Goal: Information Seeking & Learning: Learn about a topic

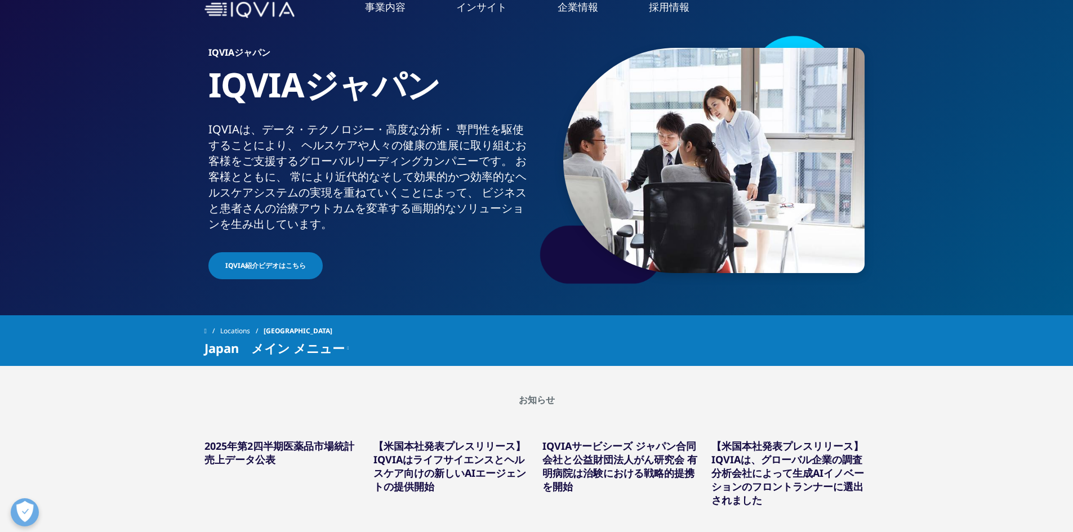
scroll to position [169, 0]
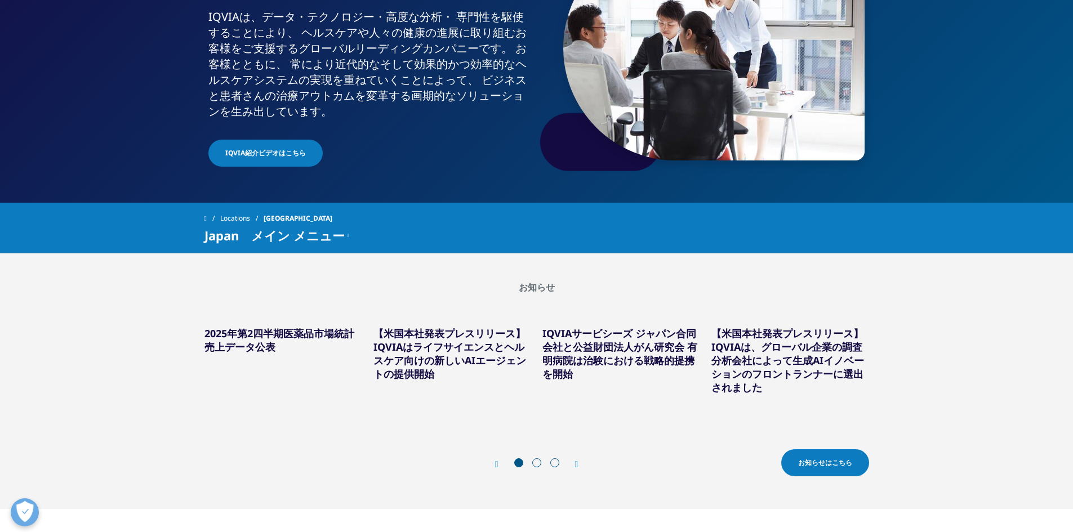
click at [318, 338] on link "2025年第2四半期医薬品市場統計売上データ公表" at bounding box center [280, 340] width 150 height 27
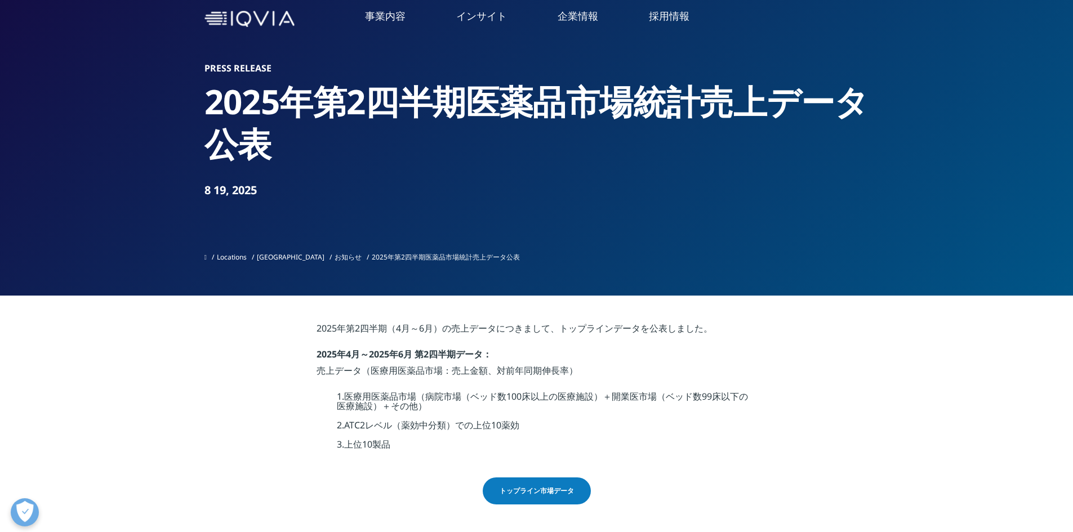
scroll to position [113, 0]
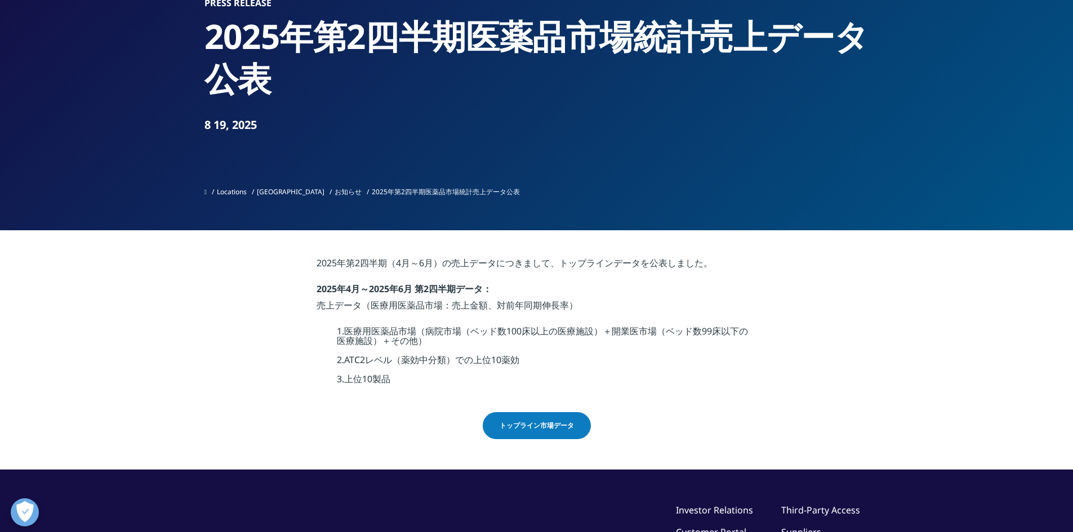
click at [551, 423] on span "トップライン市場データ" at bounding box center [537, 426] width 74 height 10
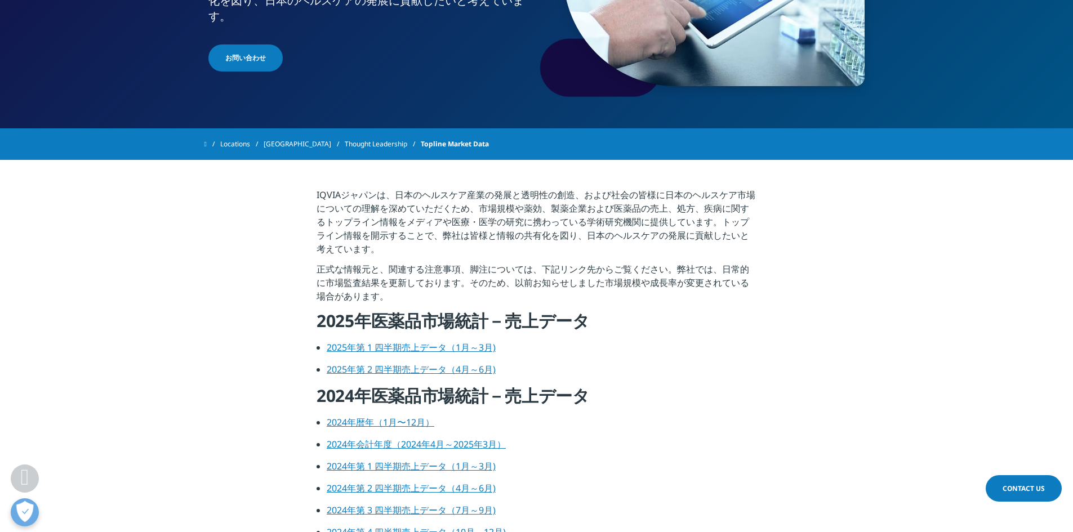
scroll to position [338, 0]
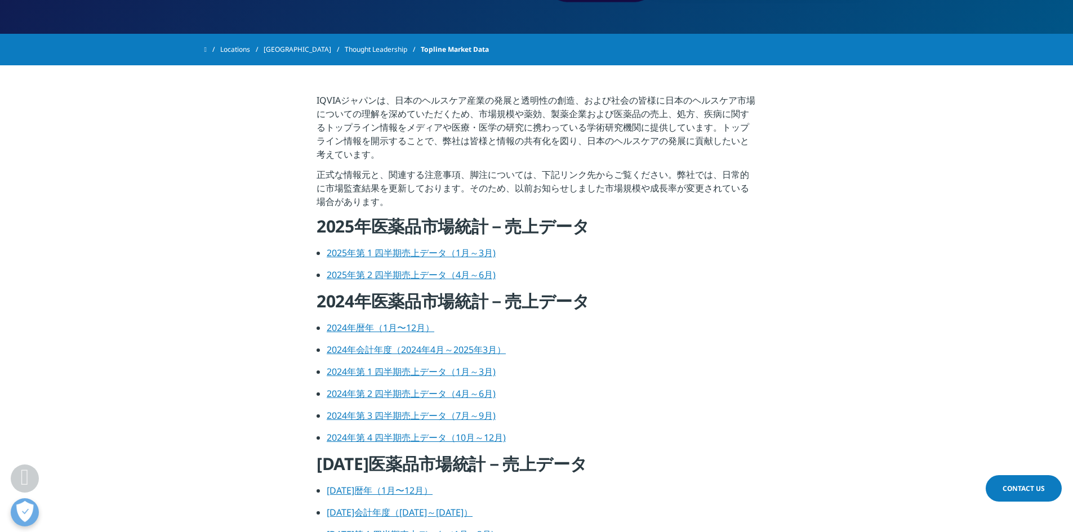
click at [389, 254] on link "2025年第 1 四半期売上データ（1月～3月)" at bounding box center [411, 253] width 169 height 12
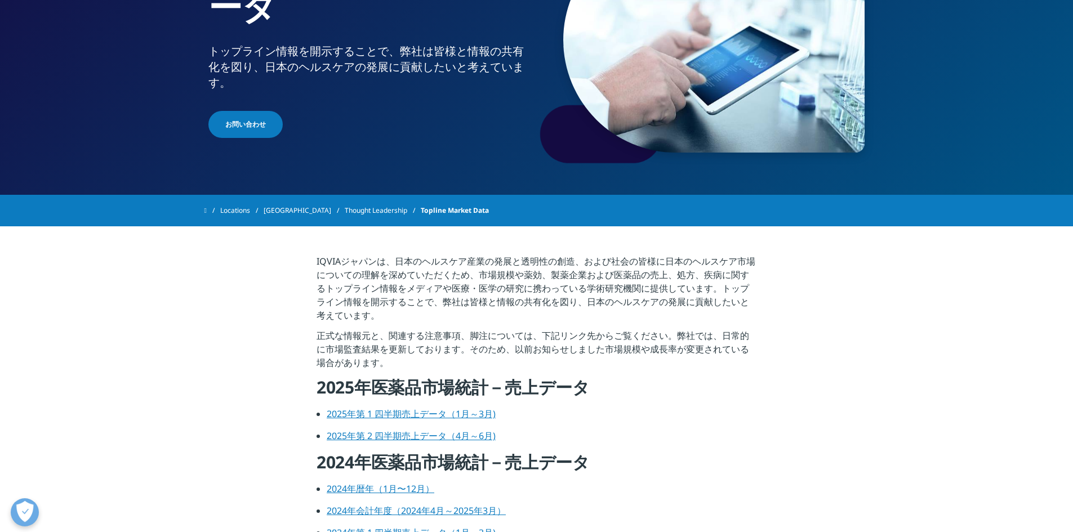
scroll to position [0, 0]
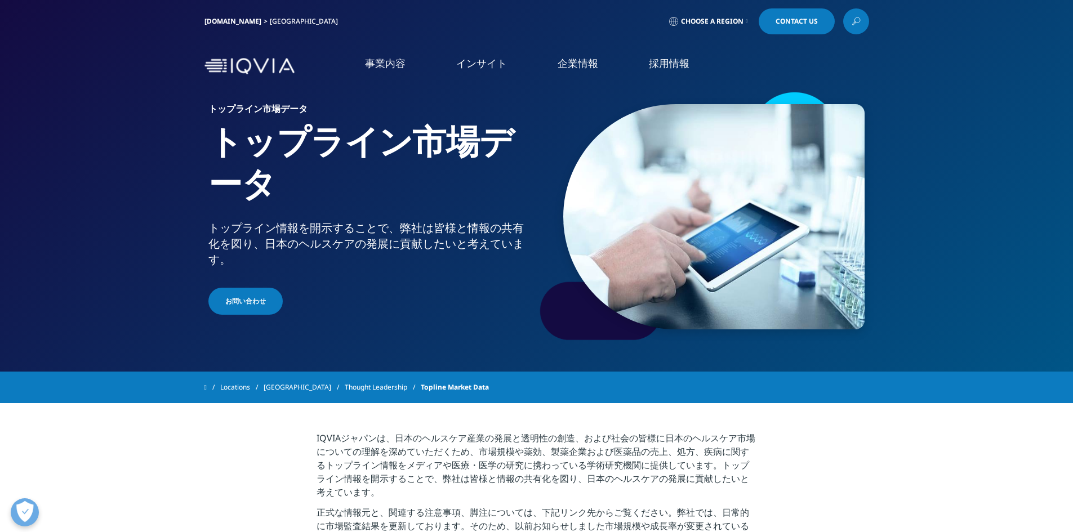
click at [387, 61] on link "事業内容" at bounding box center [385, 63] width 41 height 14
click at [64, 219] on link "市場データ" at bounding box center [81, 217] width 45 height 13
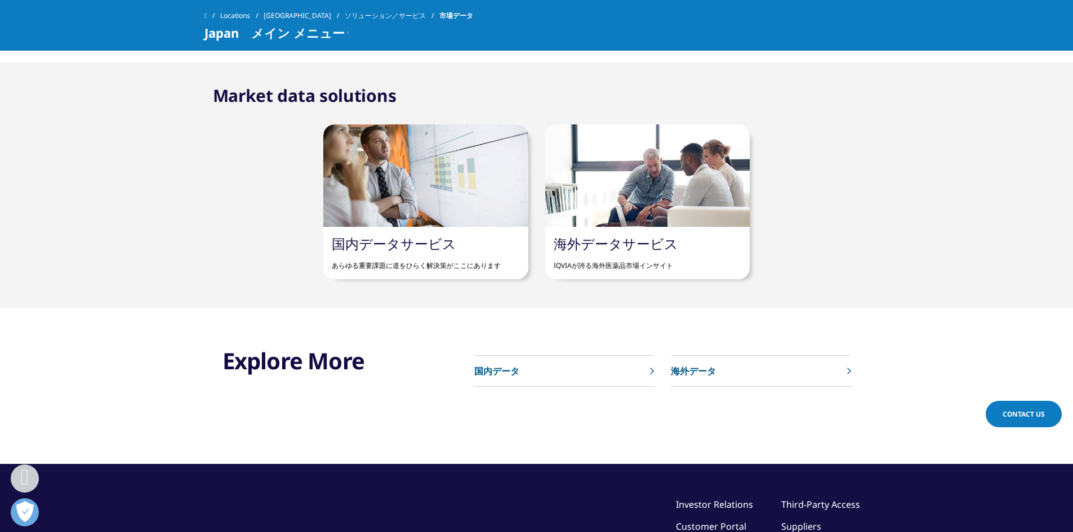
scroll to position [676, 0]
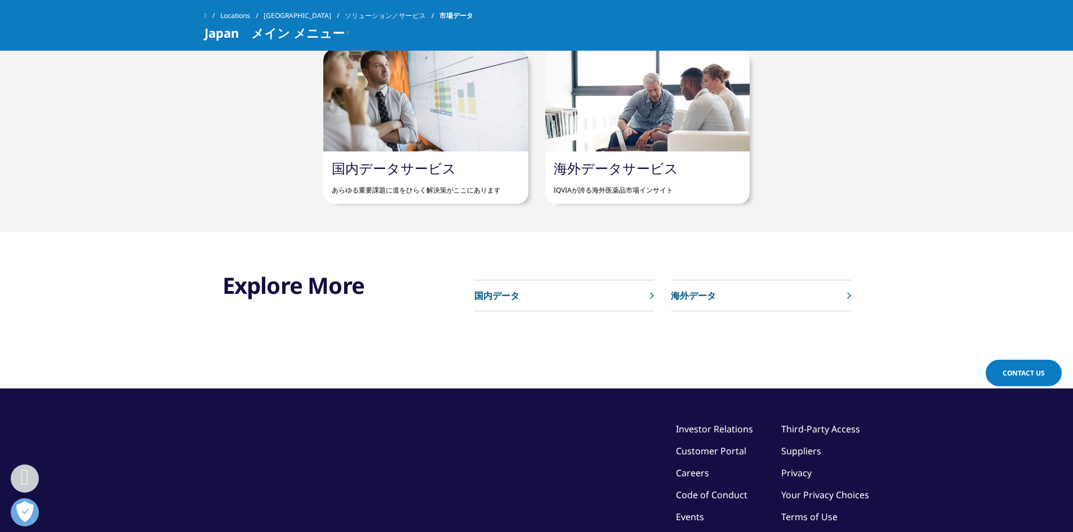
click at [462, 188] on p "あらゆる重要課題に道をひらく解決策がここにあります" at bounding box center [426, 186] width 188 height 19
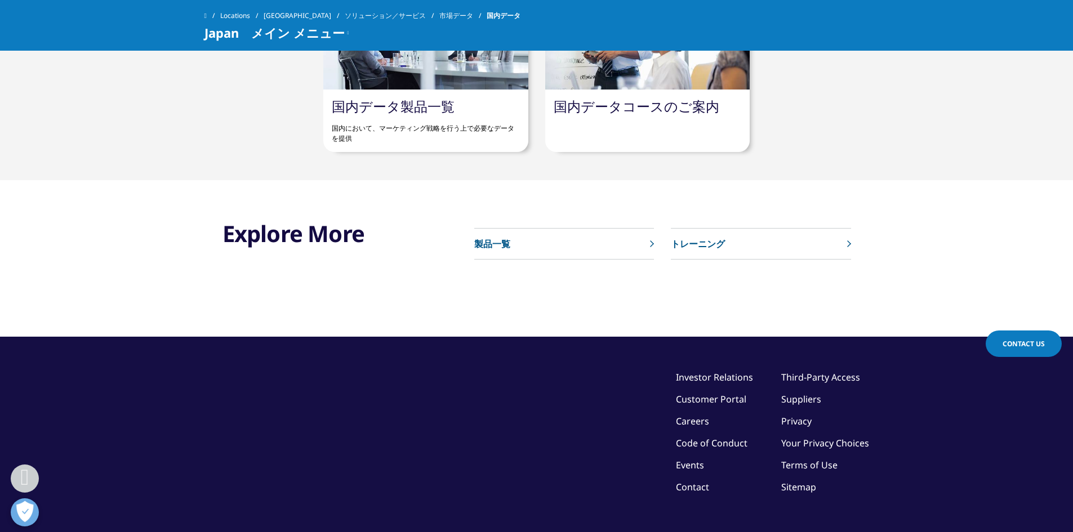
scroll to position [451, 0]
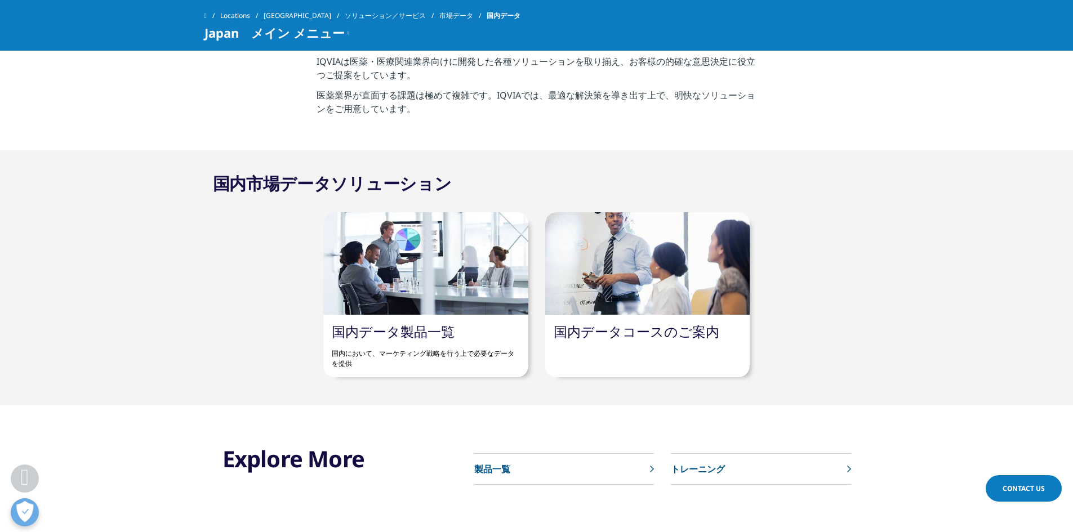
click at [504, 472] on p "製品一覧" at bounding box center [492, 470] width 36 height 14
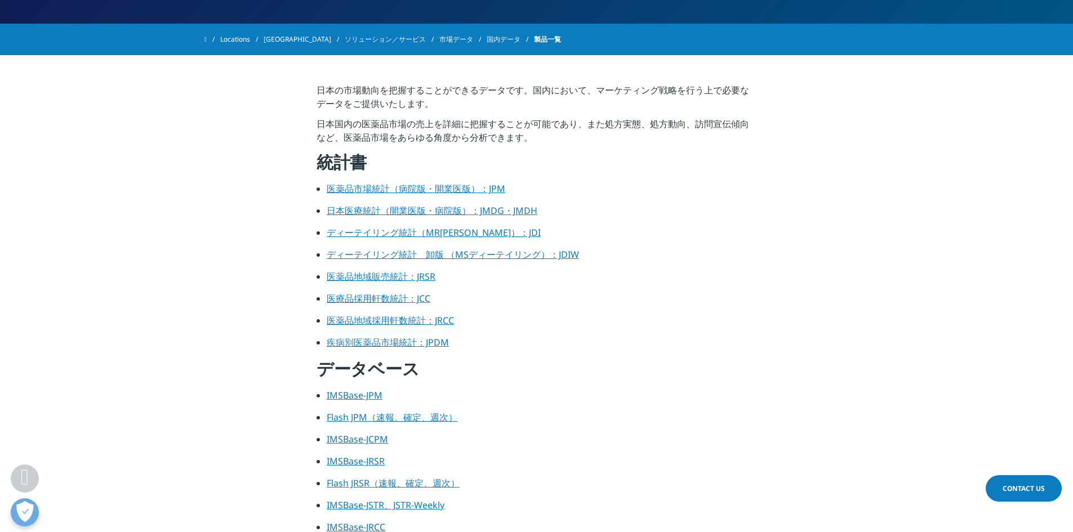
scroll to position [563, 0]
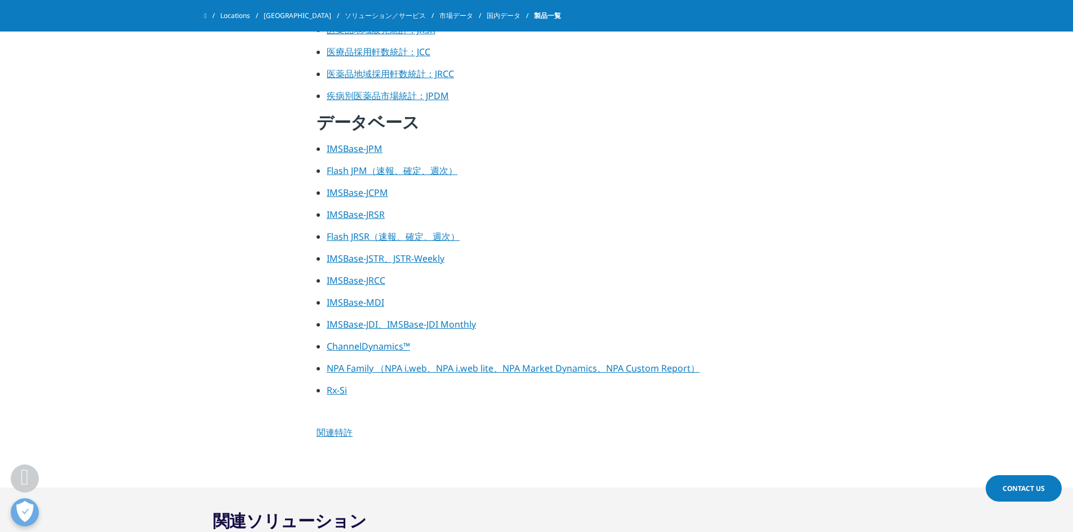
click at [371, 304] on link "IMSBase-MDI" at bounding box center [355, 302] width 57 height 12
